Goal: Task Accomplishment & Management: Complete application form

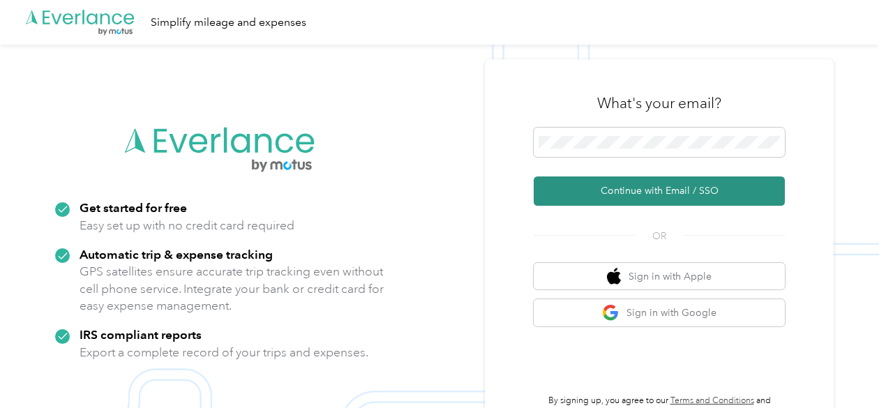
click at [646, 187] on button "Continue with Email / SSO" at bounding box center [659, 191] width 251 height 29
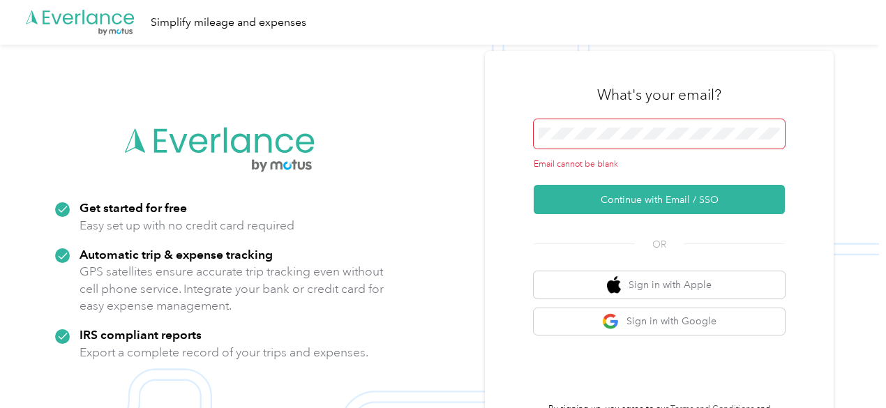
click at [643, 142] on span at bounding box center [659, 133] width 251 height 29
click at [646, 126] on span at bounding box center [659, 133] width 251 height 29
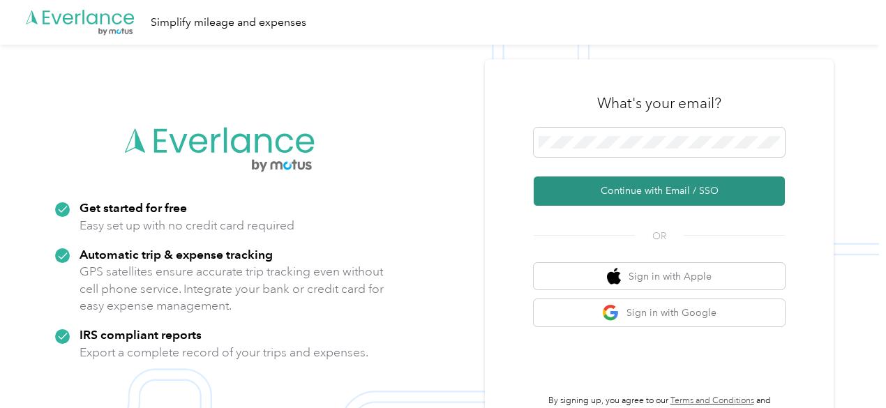
click at [667, 188] on button "Continue with Email / SSO" at bounding box center [659, 191] width 251 height 29
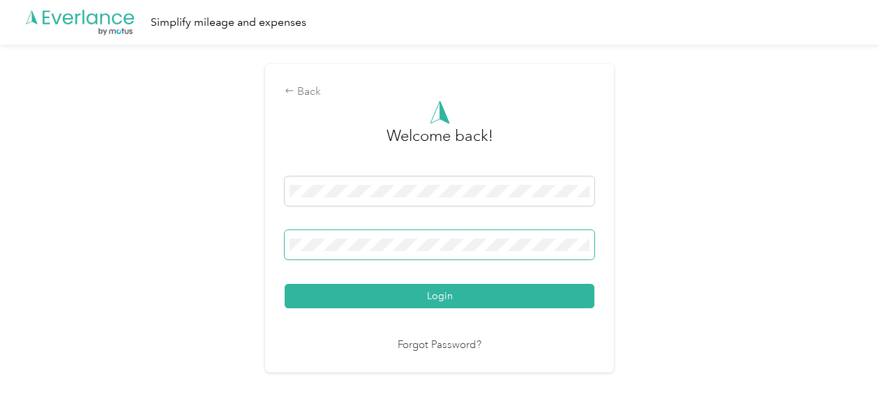
click at [285, 284] on button "Login" at bounding box center [440, 296] width 310 height 24
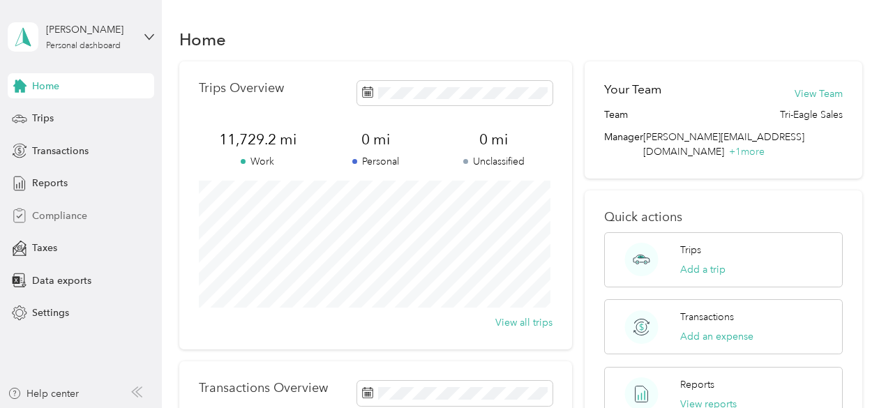
click at [59, 209] on span "Compliance" at bounding box center [59, 216] width 55 height 15
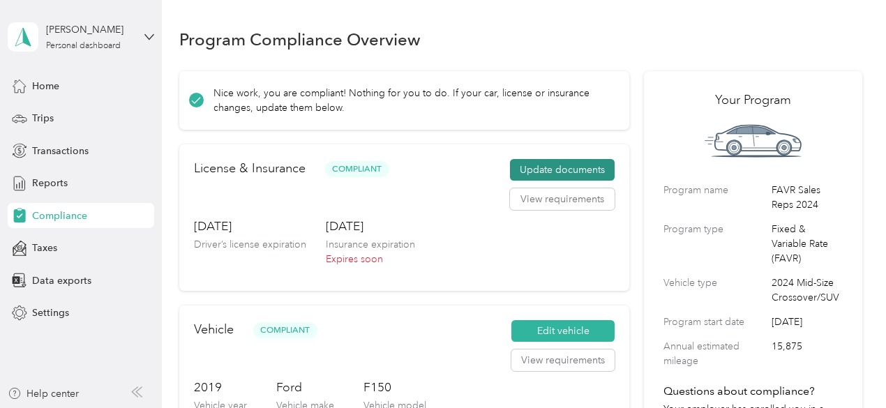
click at [557, 175] on button "Update documents" at bounding box center [562, 170] width 105 height 22
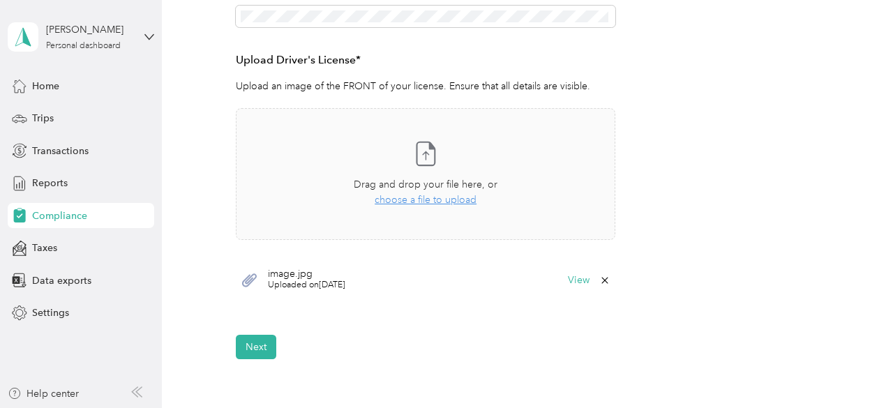
scroll to position [349, 0]
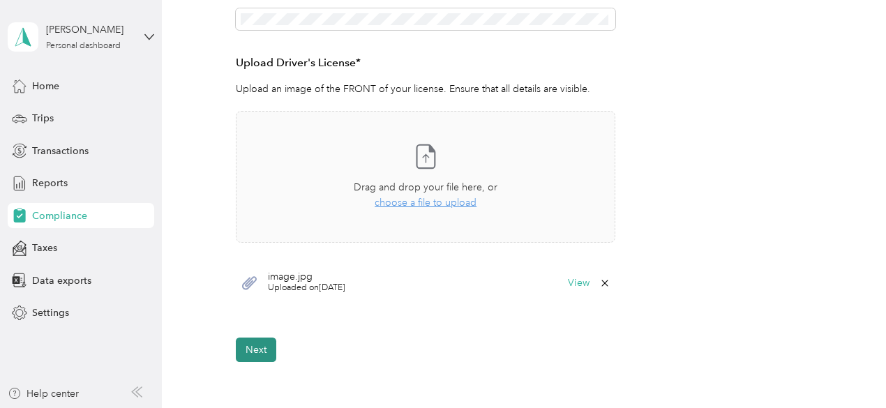
click at [252, 352] on button "Next" at bounding box center [256, 350] width 40 height 24
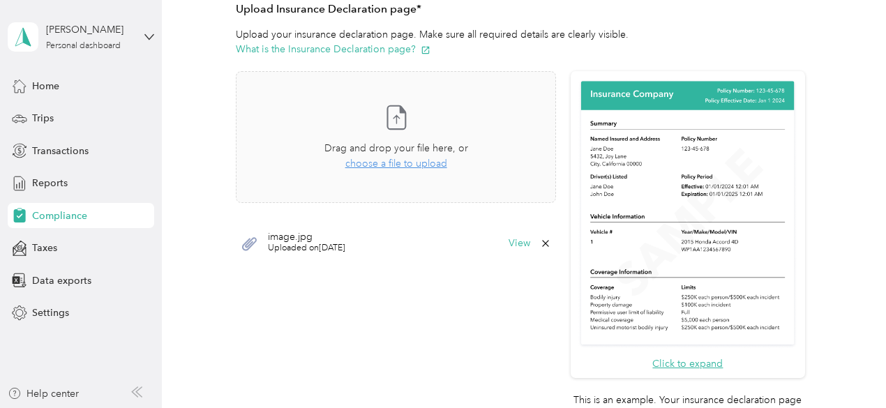
scroll to position [343, 0]
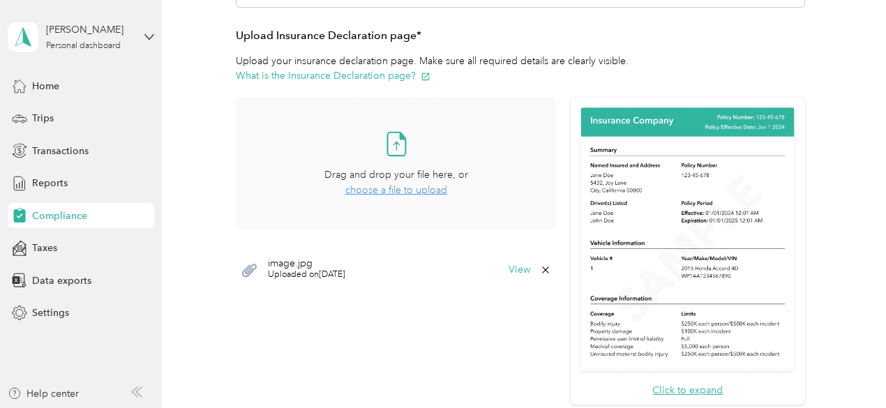
click at [419, 189] on span "choose a file to upload" at bounding box center [396, 190] width 102 height 12
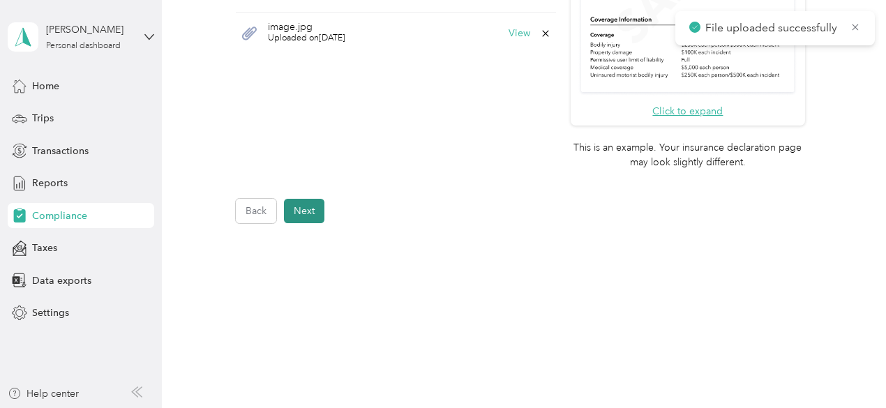
click at [311, 206] on button "Next" at bounding box center [304, 211] width 40 height 24
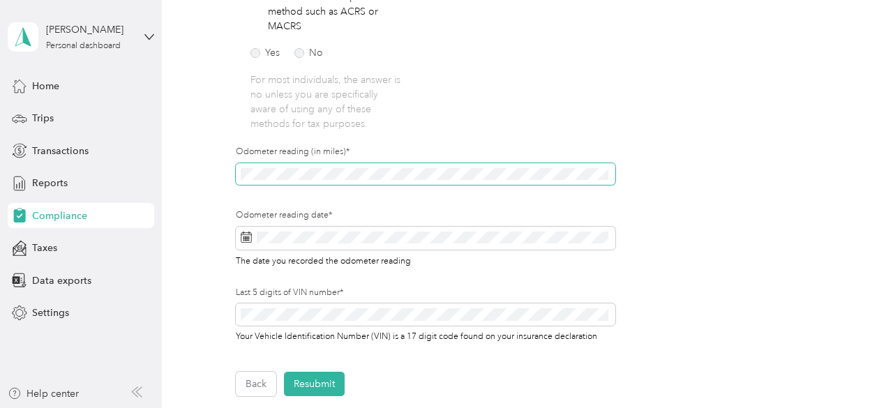
scroll to position [505, 0]
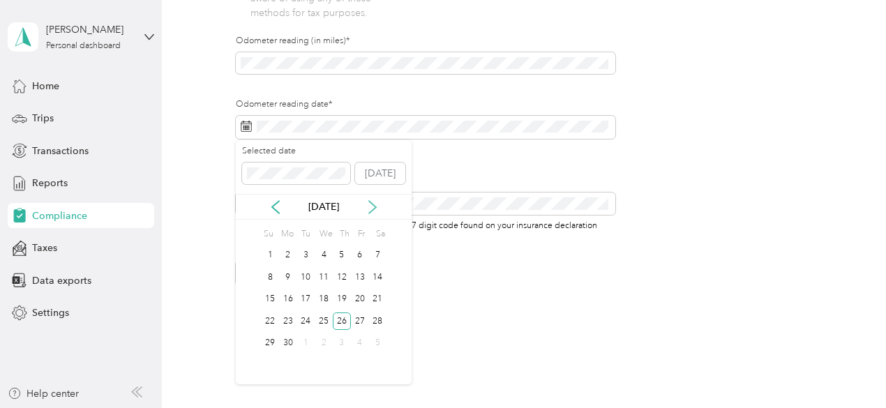
click at [366, 210] on icon at bounding box center [373, 207] width 14 height 14
click at [368, 207] on icon at bounding box center [373, 207] width 14 height 14
click at [343, 255] on div "2" at bounding box center [342, 255] width 18 height 17
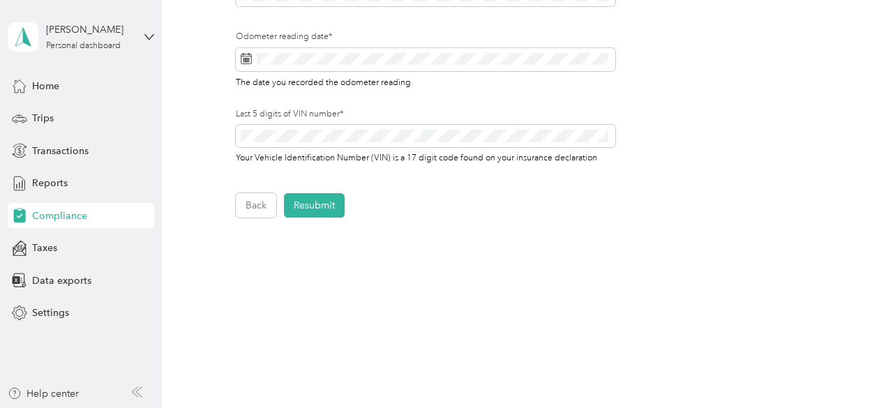
scroll to position [575, 0]
click at [320, 212] on div "[DATE]" at bounding box center [324, 200] width 176 height 26
click at [325, 200] on p "[DATE]" at bounding box center [323, 200] width 59 height 15
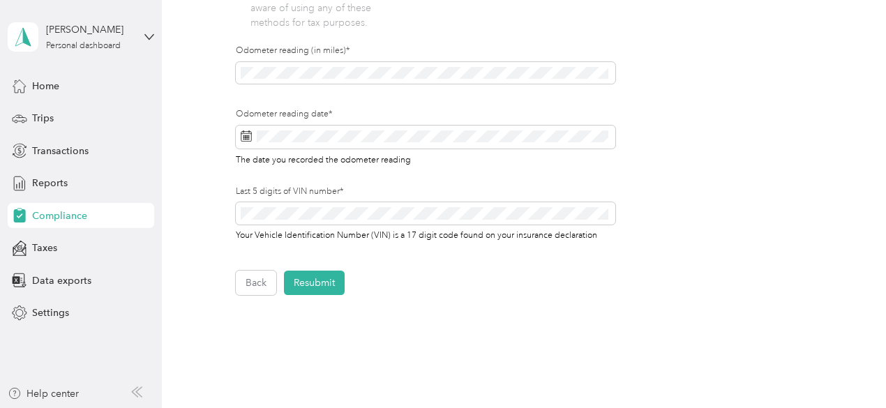
scroll to position [505, 0]
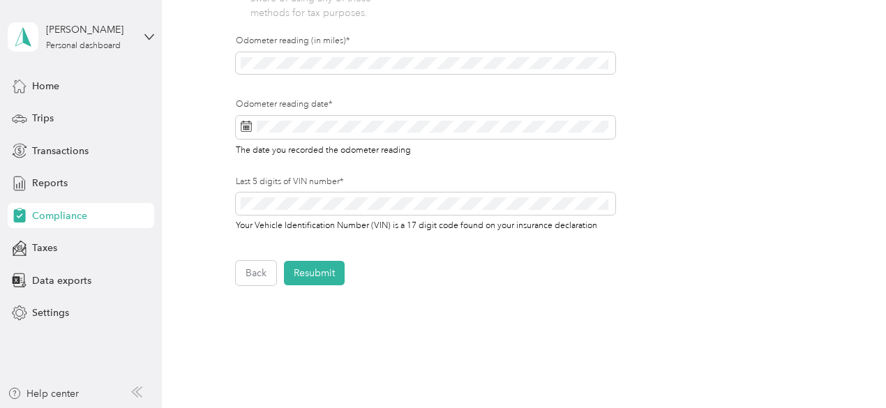
click at [259, 269] on div "Selected date [DATE] [DATE] Su Mo Tu We Th Fr Sa 1 2 3 4 5 6 7 8 9 10 11 12 13 …" at bounding box center [324, 255] width 176 height 244
click at [304, 267] on div "10" at bounding box center [306, 270] width 18 height 17
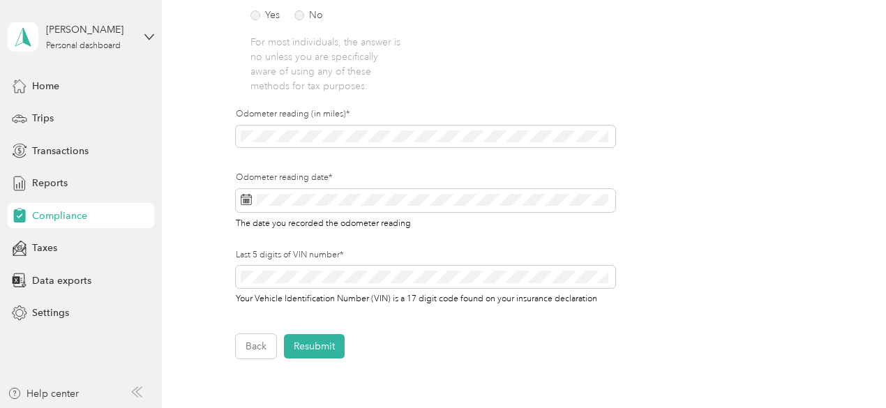
scroll to position [435, 0]
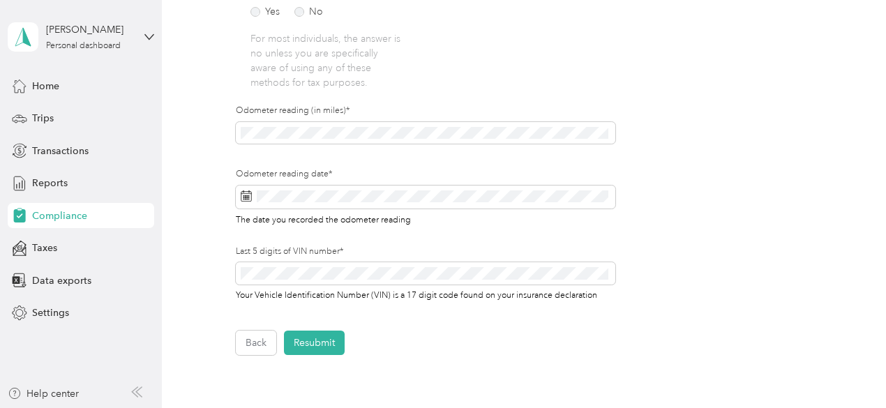
click at [323, 345] on div "2" at bounding box center [324, 336] width 18 height 22
click at [303, 331] on div "1" at bounding box center [306, 336] width 18 height 17
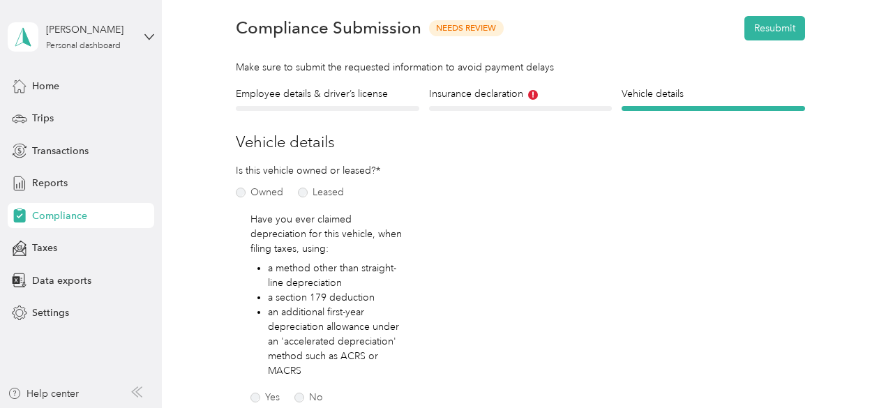
scroll to position [0, 0]
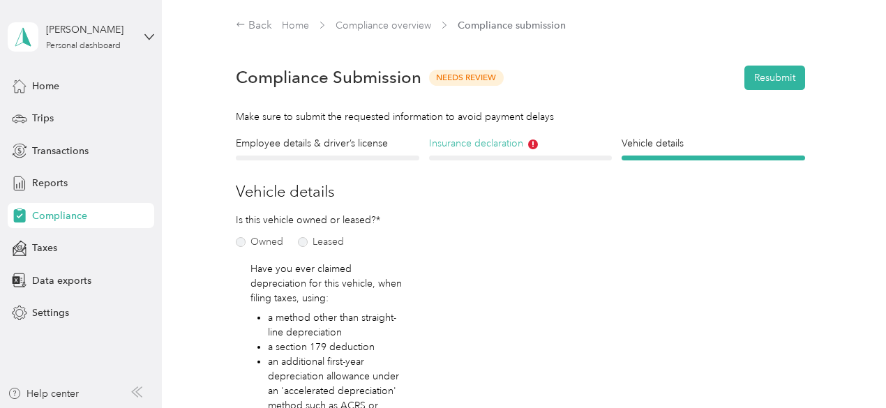
click at [473, 142] on h4 "Insurance declaration" at bounding box center [521, 143] width 184 height 15
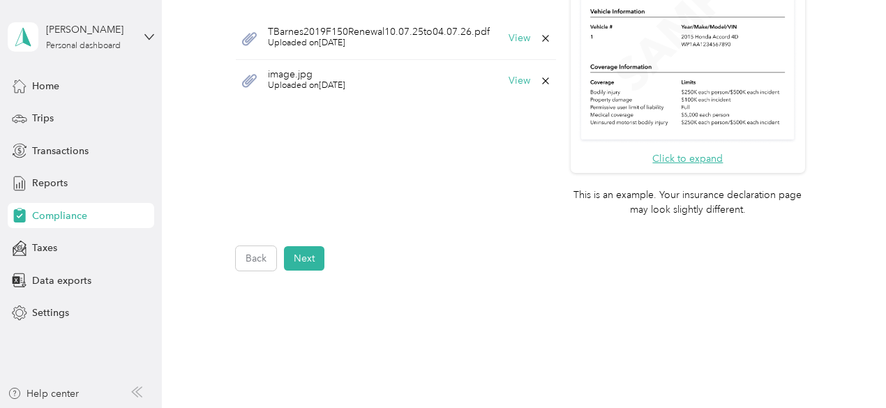
scroll to position [639, 0]
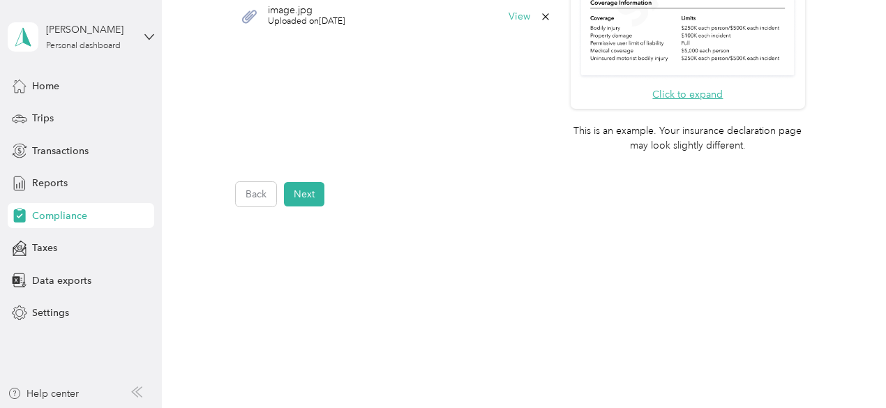
click at [308, 197] on p "[DATE]" at bounding box center [323, 200] width 59 height 15
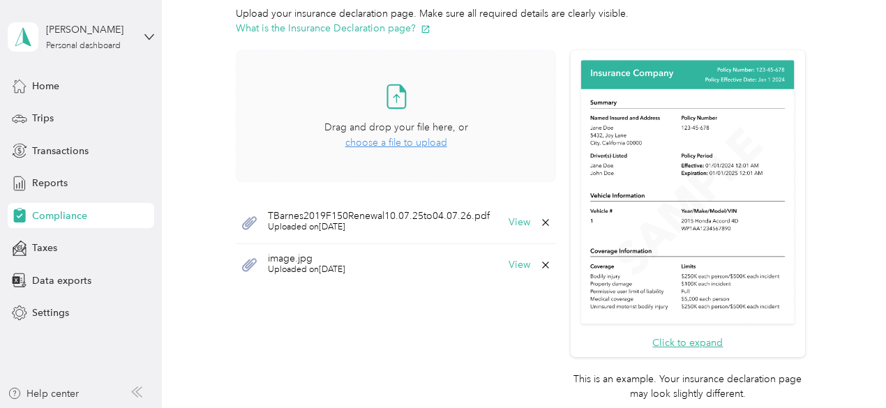
scroll to position [500, 0]
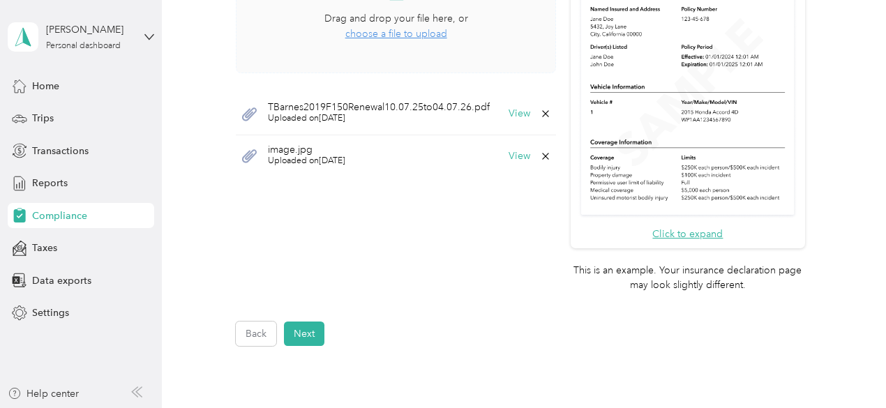
click at [319, 329] on div "2" at bounding box center [324, 336] width 18 height 17
click at [310, 333] on div "1" at bounding box center [306, 336] width 18 height 17
click at [313, 328] on div "1" at bounding box center [306, 336] width 18 height 17
click at [311, 328] on div "1" at bounding box center [306, 336] width 18 height 17
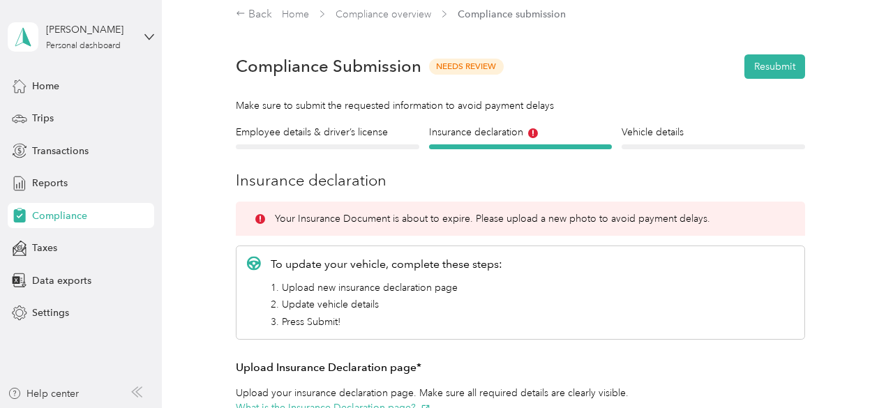
scroll to position [0, 0]
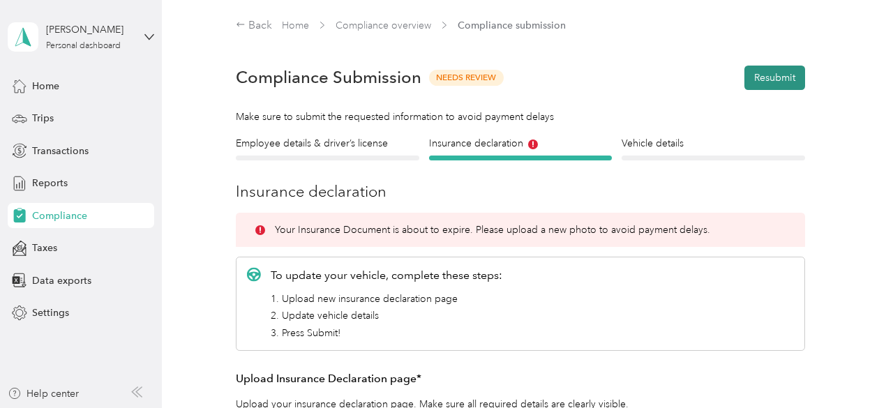
click at [783, 73] on button "Resubmit" at bounding box center [775, 78] width 61 height 24
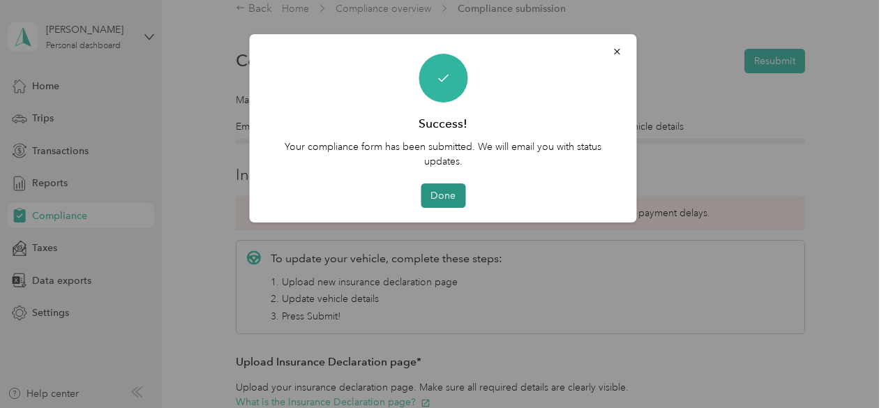
click at [445, 189] on button "Done" at bounding box center [443, 196] width 45 height 24
